Goal: Task Accomplishment & Management: Manage account settings

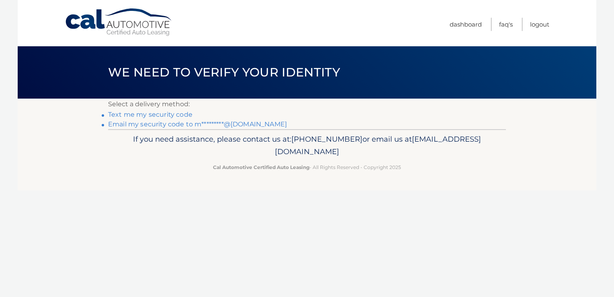
click at [170, 114] on link "Text me my security code" at bounding box center [150, 114] width 84 height 8
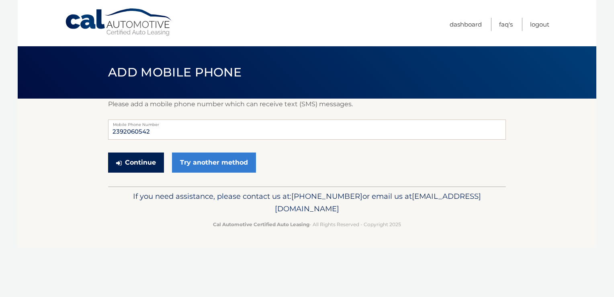
click at [140, 161] on button "Continue" at bounding box center [136, 162] width 56 height 20
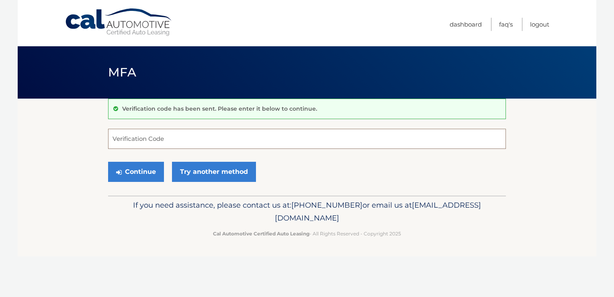
click at [175, 142] on input "Verification Code" at bounding box center [307, 139] width 398 height 20
type input "839253"
click at [141, 174] on button "Continue" at bounding box center [136, 172] width 56 height 20
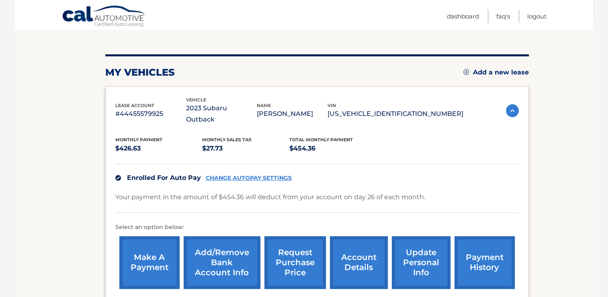
scroll to position [121, 0]
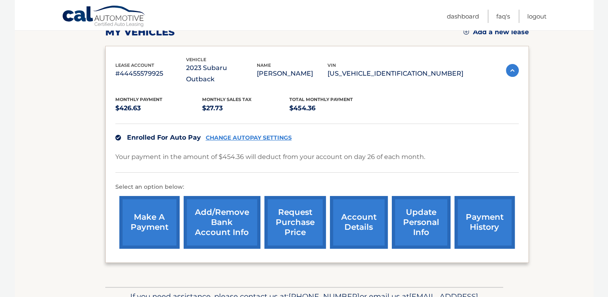
click at [232, 204] on link "Add/Remove bank account info" at bounding box center [222, 222] width 77 height 53
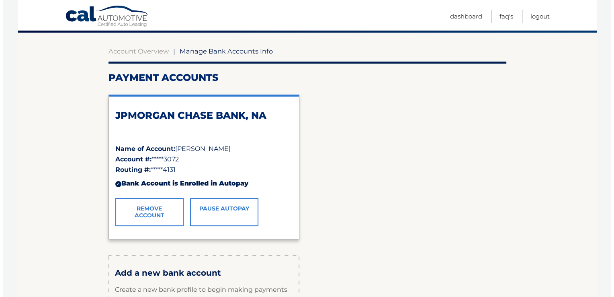
scroll to position [80, 0]
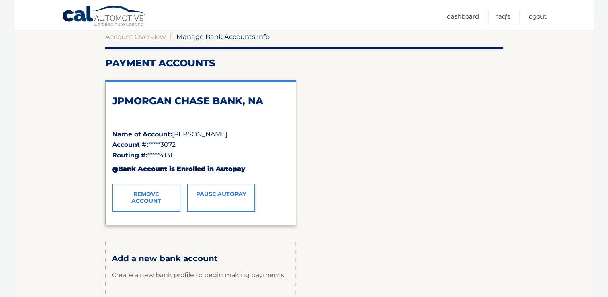
click at [148, 192] on link "Remove Account" at bounding box center [146, 197] width 68 height 28
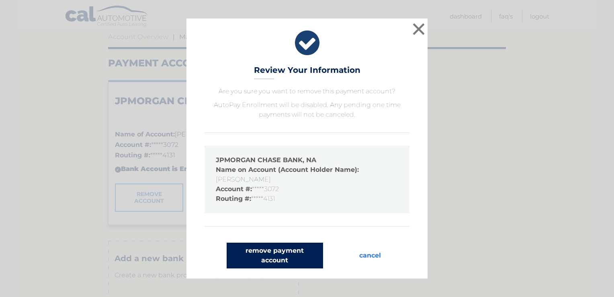
click at [265, 253] on button "remove payment account" at bounding box center [275, 255] width 96 height 26
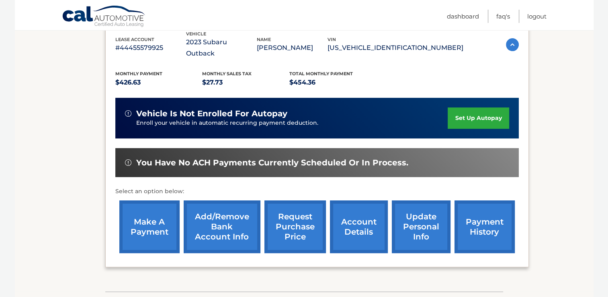
scroll to position [161, 0]
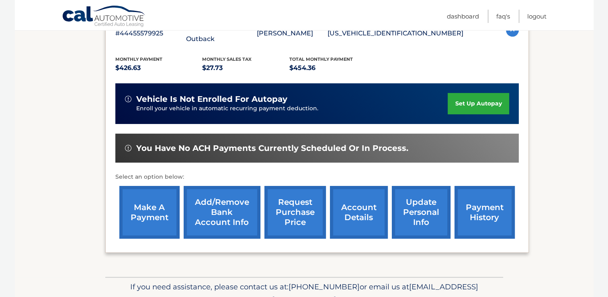
click at [219, 195] on link "Add/Remove bank account info" at bounding box center [222, 212] width 77 height 53
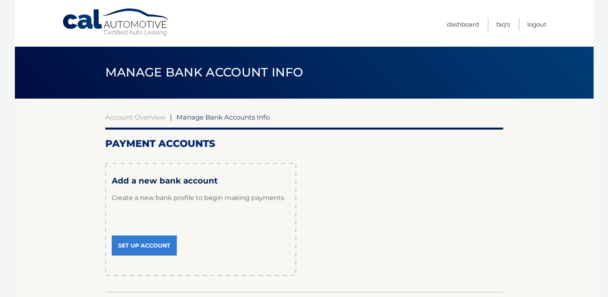
click at [153, 245] on link "Set Up Account" at bounding box center [144, 245] width 65 height 20
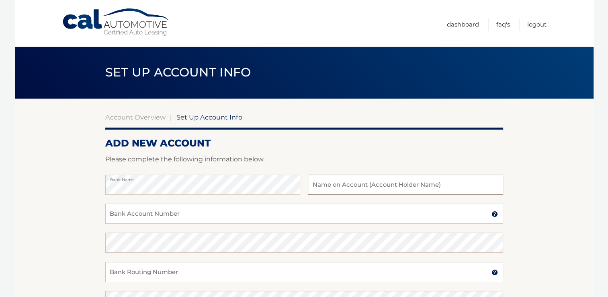
click at [326, 186] on input "text" at bounding box center [405, 184] width 195 height 20
type input "[PERSON_NAME]"
click at [142, 213] on input "Bank Account Number" at bounding box center [304, 213] width 398 height 20
type input "1951451077"
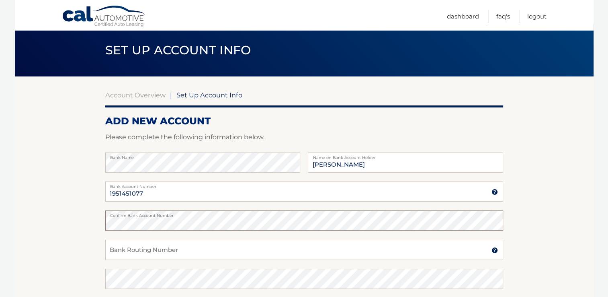
scroll to position [40, 0]
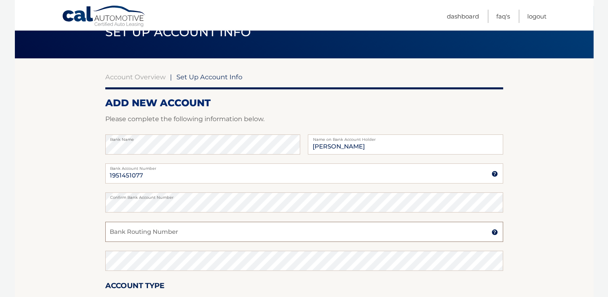
click at [176, 234] on input "Bank Routing Number" at bounding box center [304, 231] width 398 height 20
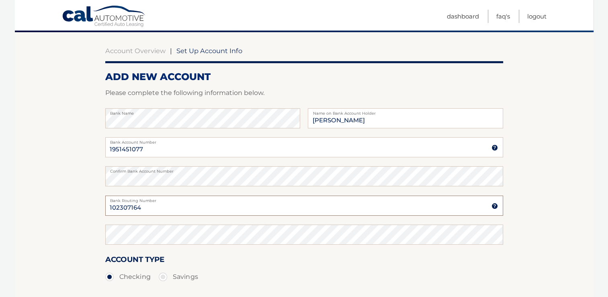
scroll to position [80, 0]
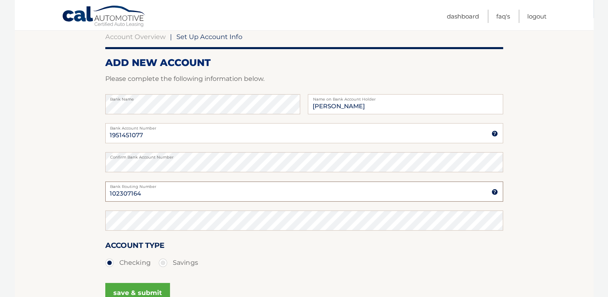
type input "102307164"
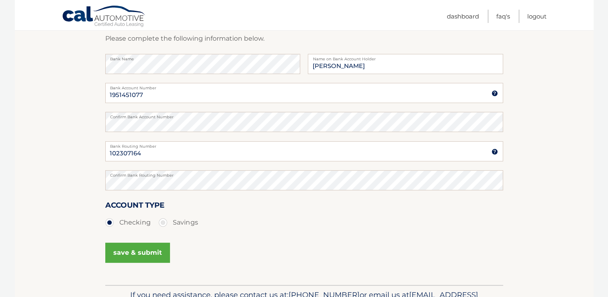
click at [133, 253] on button "save & submit" at bounding box center [137, 252] width 65 height 20
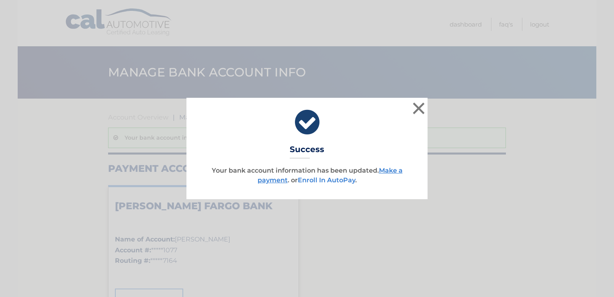
click at [318, 179] on link "Enroll In AutoPay" at bounding box center [326, 180] width 57 height 8
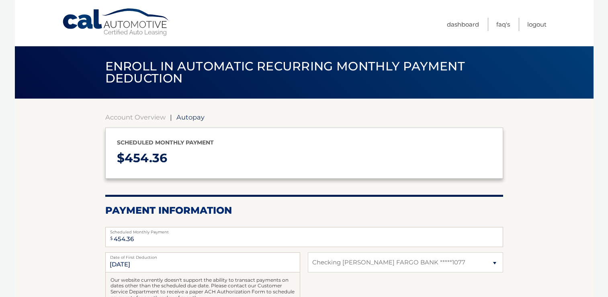
select select "NjhmODc1MGQtZTRhMC00YWJhLTliODQtMmNiZTM0YmVjYzlh"
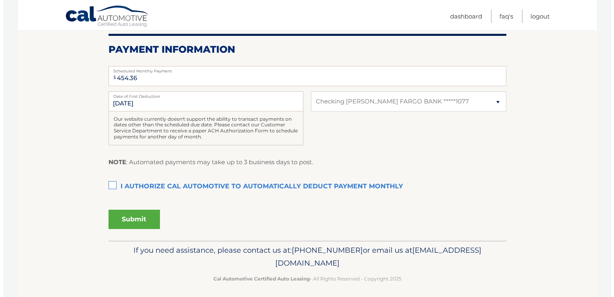
scroll to position [164, 0]
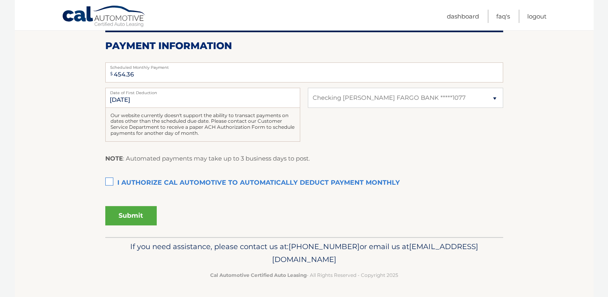
click at [107, 178] on label "I authorize cal automotive to automatically deduct payment monthly This checkbo…" at bounding box center [304, 183] width 398 height 16
click at [0, 0] on input "I authorize cal automotive to automatically deduct payment monthly This checkbo…" at bounding box center [0, 0] width 0 height 0
click at [139, 213] on button "Submit" at bounding box center [130, 215] width 51 height 19
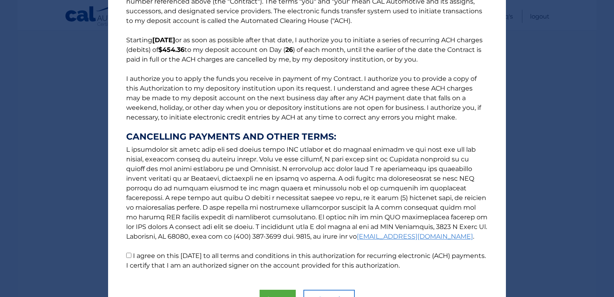
scroll to position [83, 0]
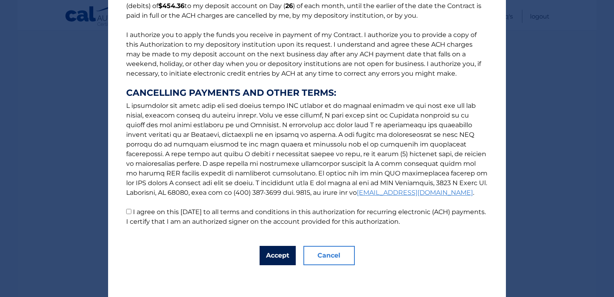
click at [278, 258] on button "Accept" at bounding box center [278, 254] width 36 height 19
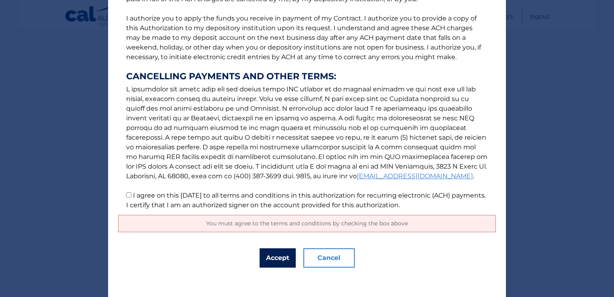
scroll to position [101, 0]
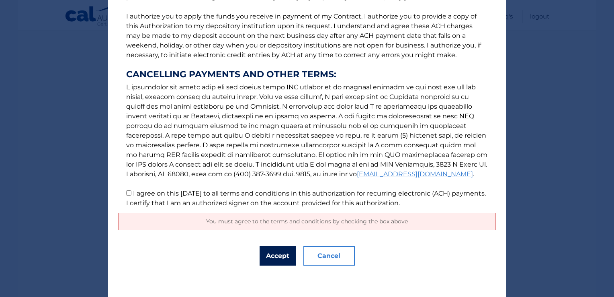
click at [275, 255] on button "Accept" at bounding box center [278, 255] width 36 height 19
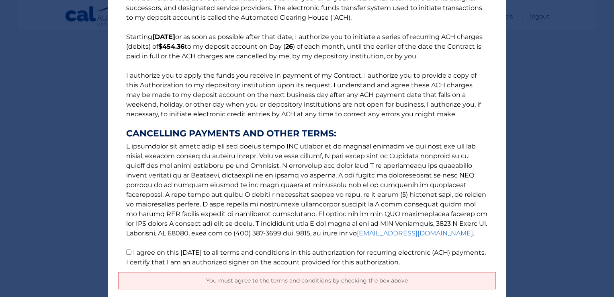
scroll to position [0, 0]
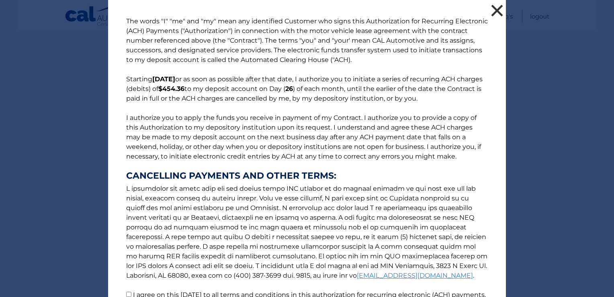
click at [495, 9] on button "×" at bounding box center [497, 10] width 16 height 16
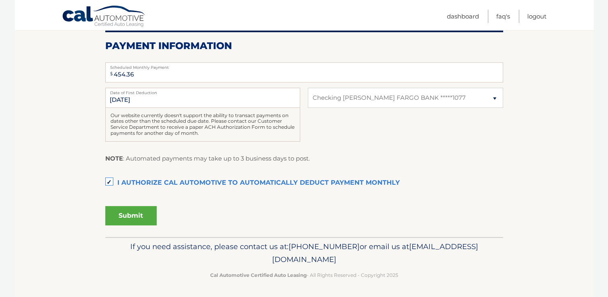
click at [131, 217] on button "Submit" at bounding box center [130, 215] width 51 height 19
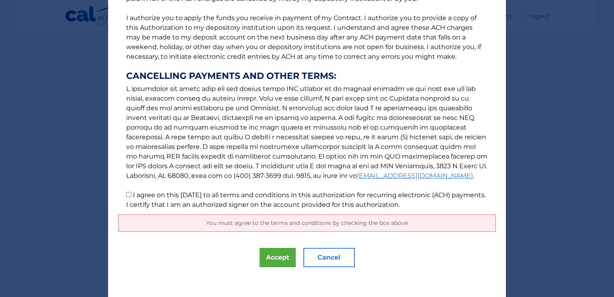
scroll to position [101, 0]
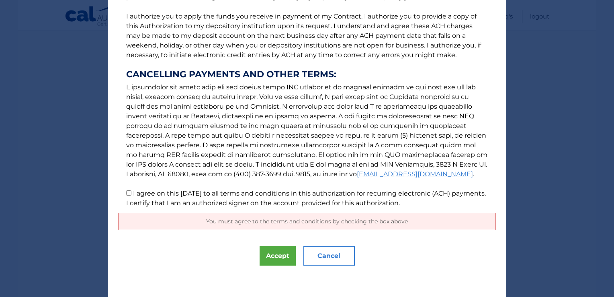
click at [126, 193] on input "I agree on this 09/22/2025 to all terms and conditions in this authorization fo…" at bounding box center [128, 192] width 5 height 5
checkbox input "true"
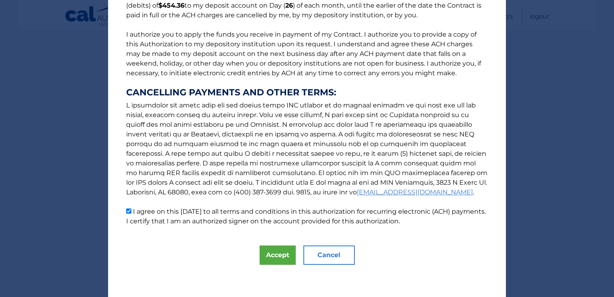
scroll to position [83, 0]
click at [275, 255] on button "Accept" at bounding box center [278, 254] width 36 height 19
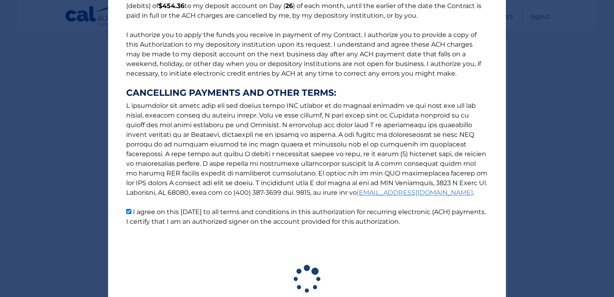
scroll to position [142, 0]
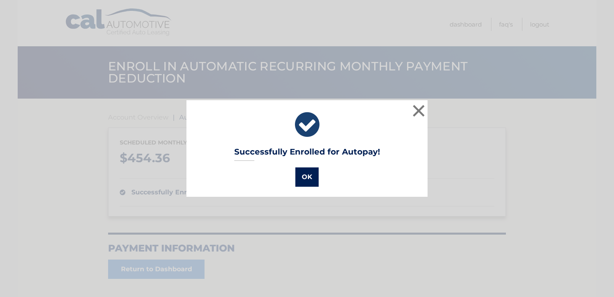
click at [305, 176] on button "OK" at bounding box center [306, 176] width 23 height 19
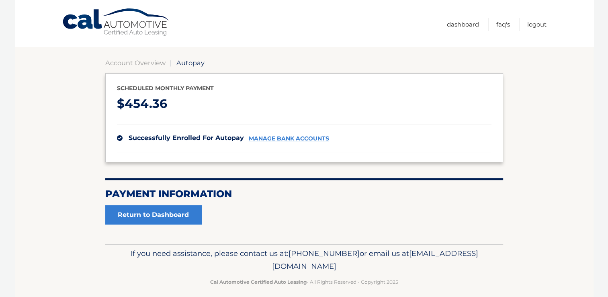
scroll to position [61, 0]
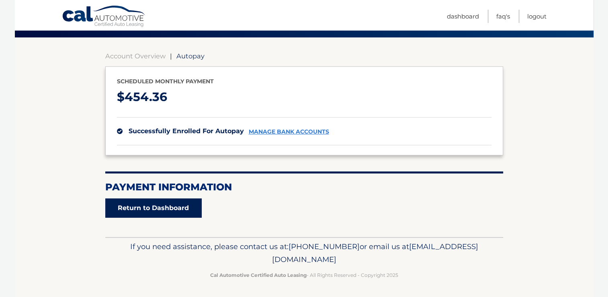
click at [140, 205] on link "Return to Dashboard" at bounding box center [153, 207] width 96 height 19
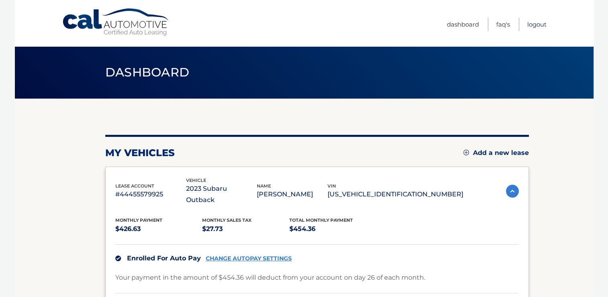
click at [536, 23] on link "Logout" at bounding box center [536, 24] width 19 height 13
